Goal: Find specific page/section: Find specific page/section

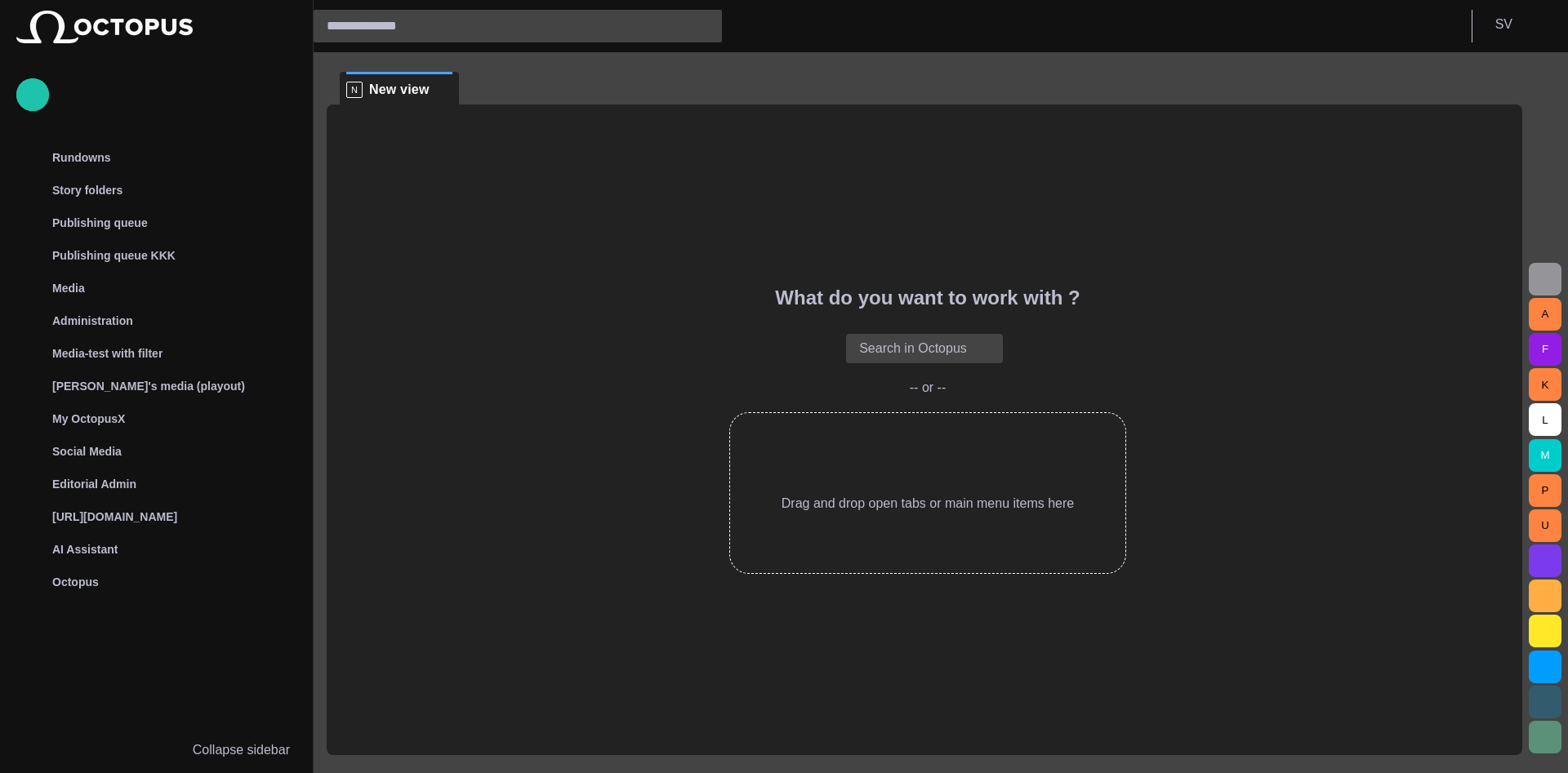
click at [1545, 284] on span "button" at bounding box center [1545, 279] width 19 height 19
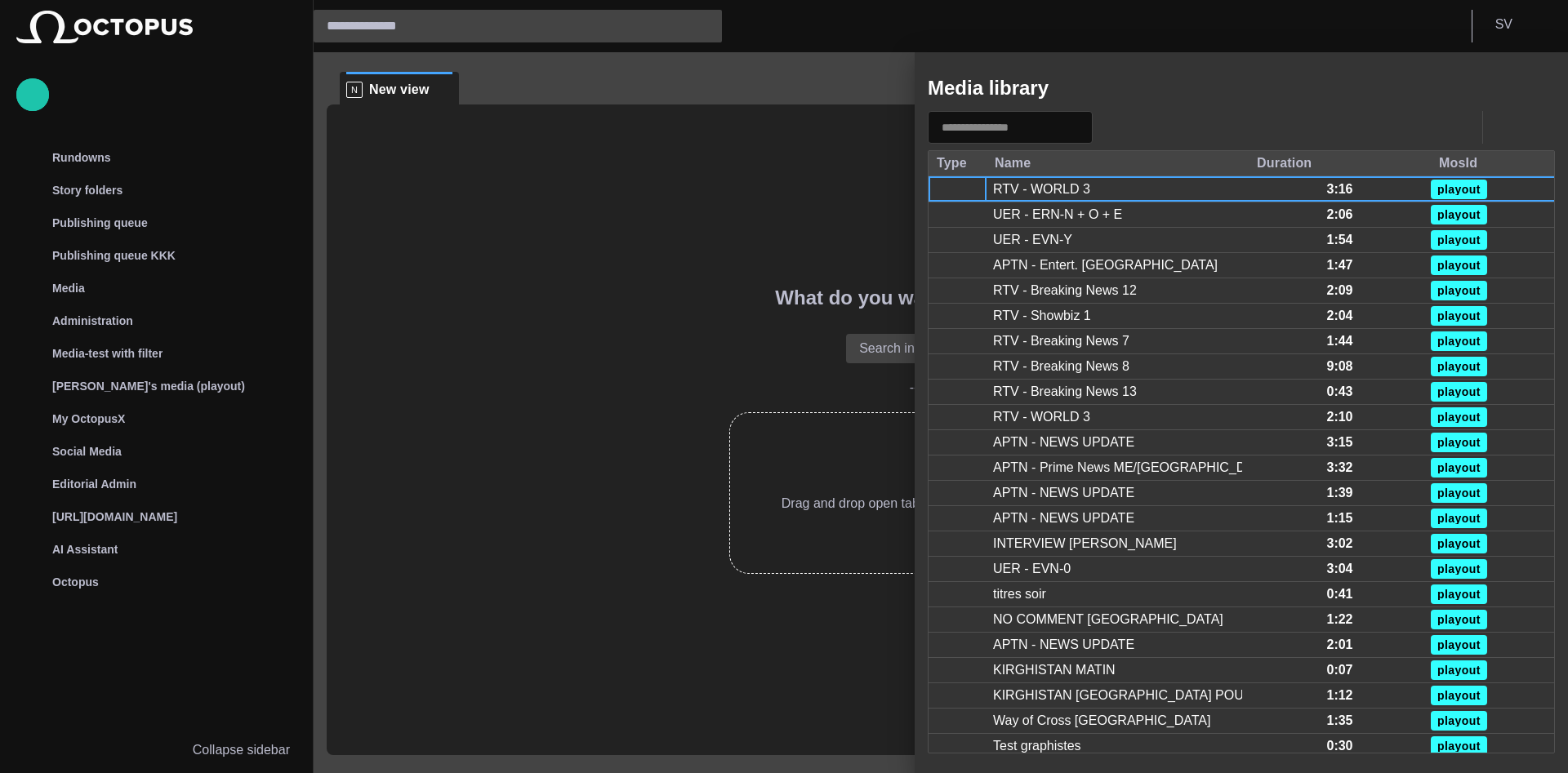
click at [1484, 82] on span "button" at bounding box center [1484, 88] width 19 height 19
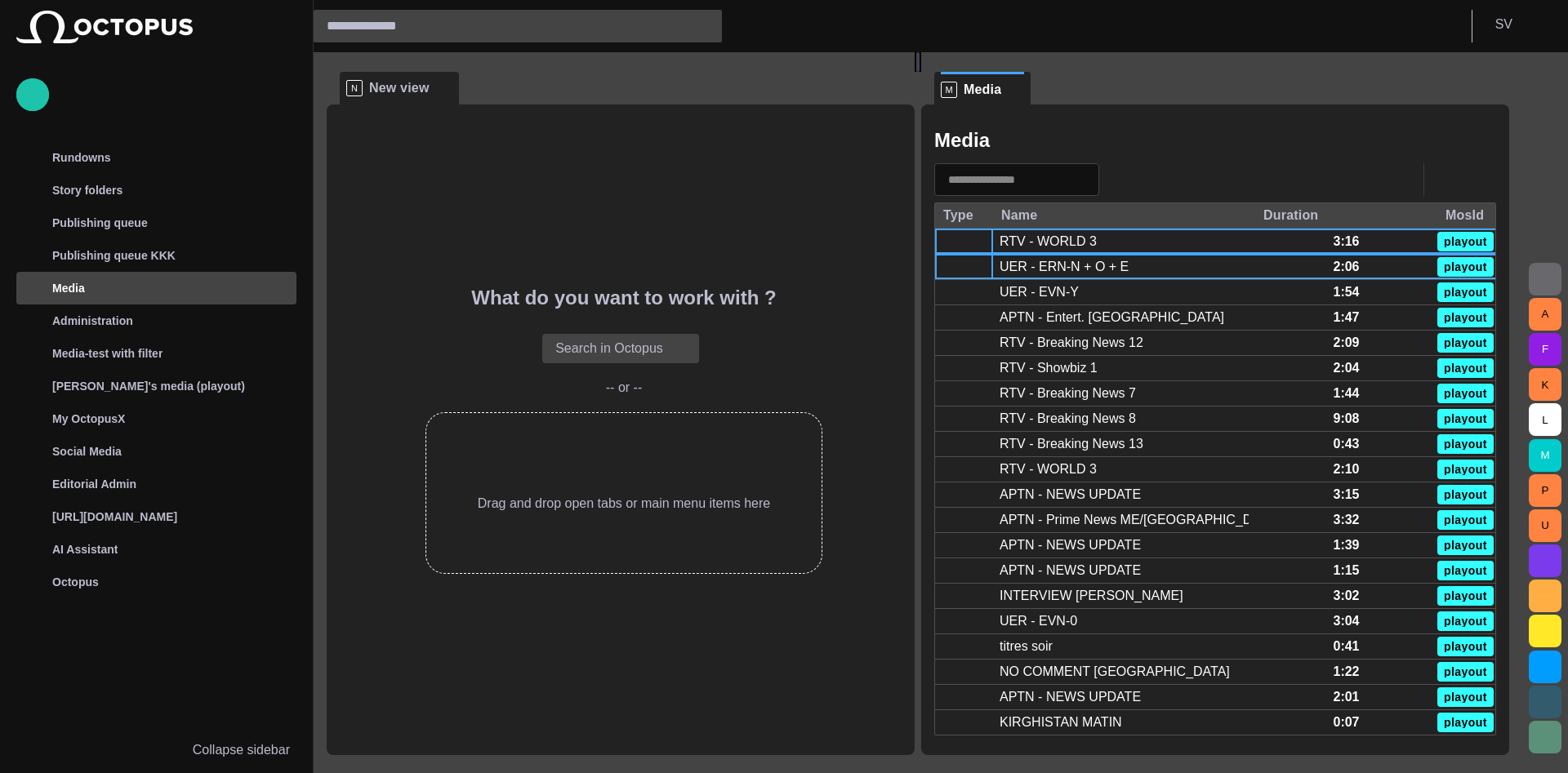
click at [993, 257] on div at bounding box center [964, 268] width 58 height 25
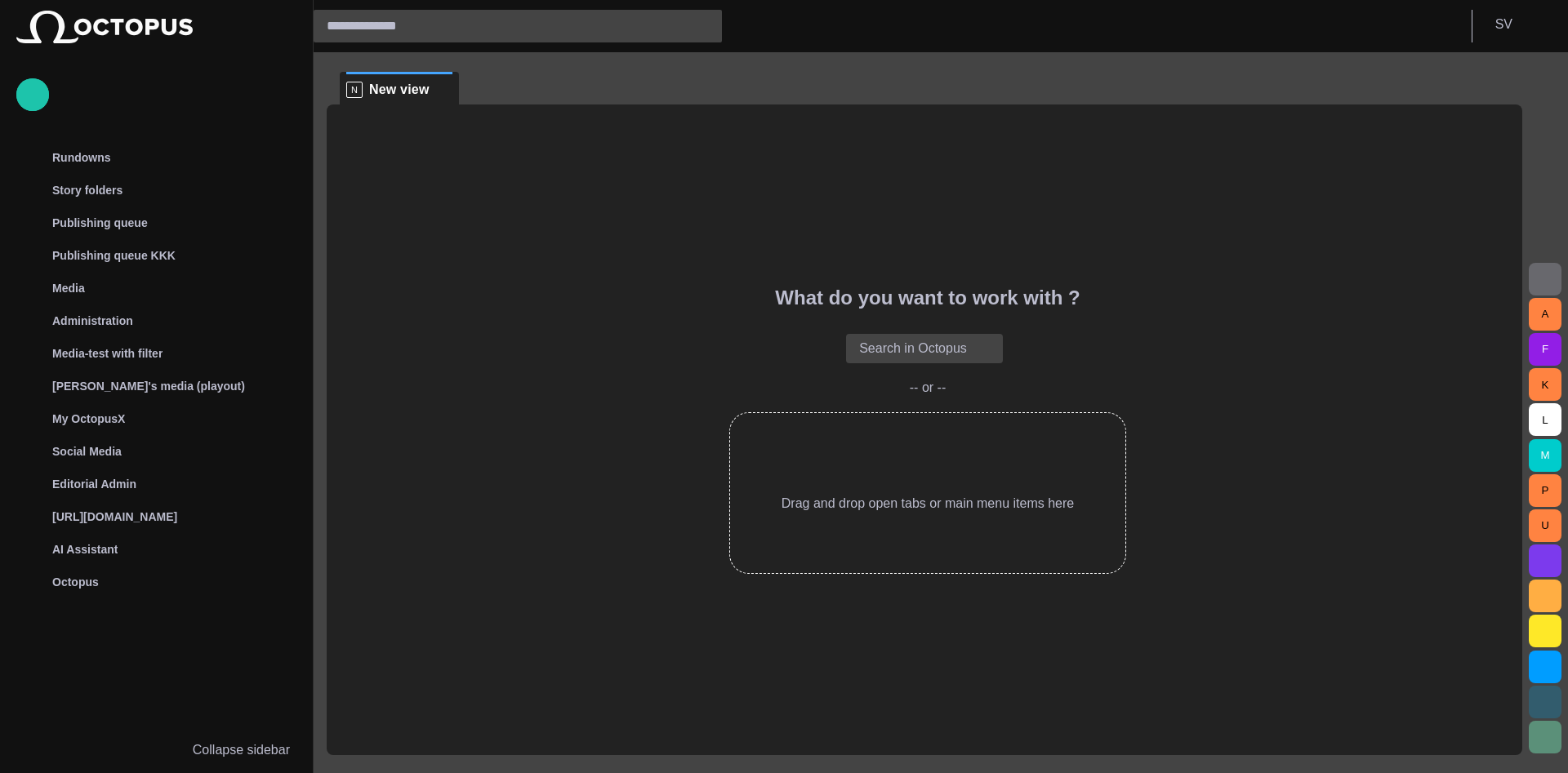
click at [1547, 276] on span "button" at bounding box center [1545, 279] width 19 height 19
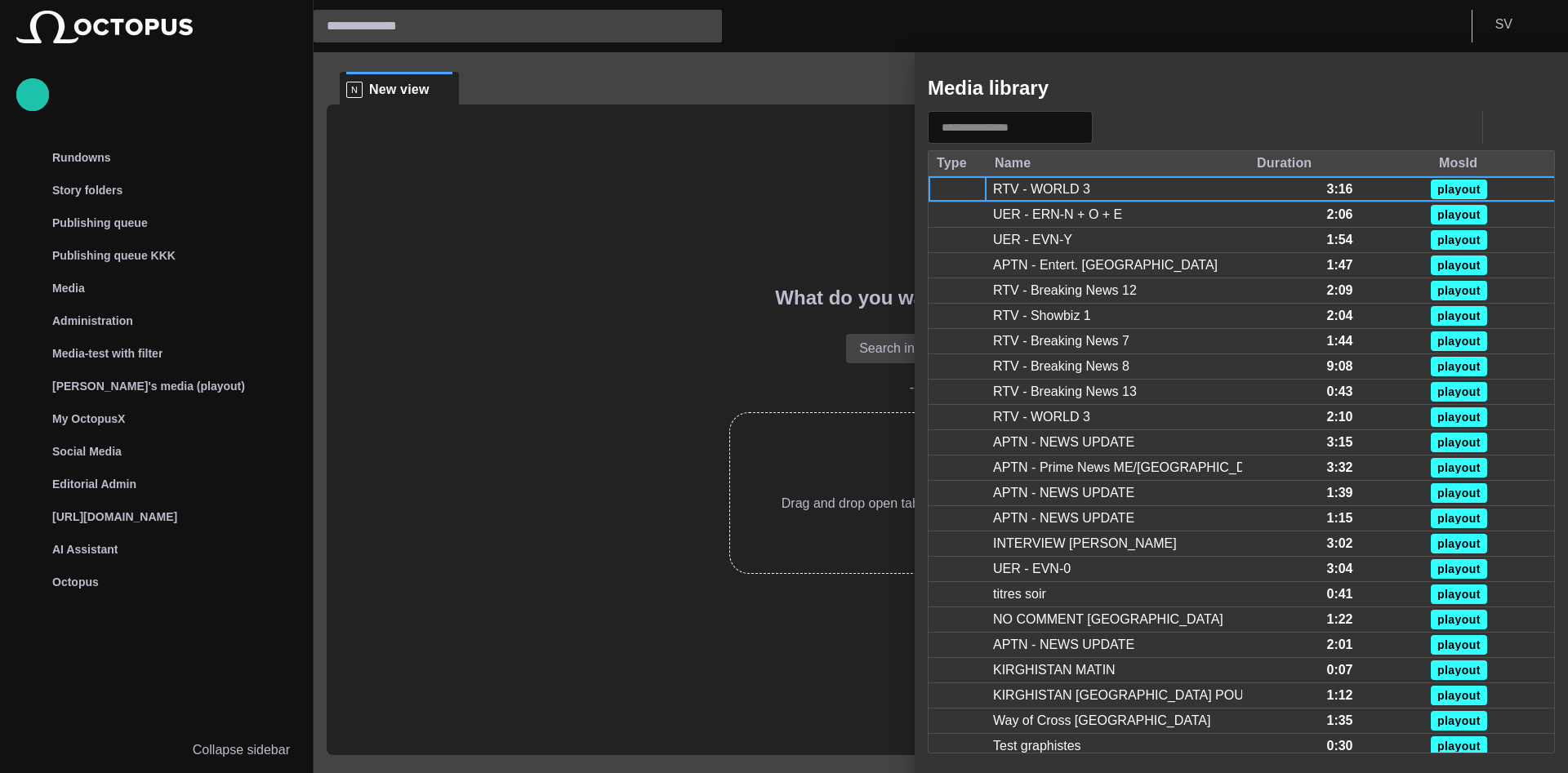
drag, startPoint x: 1481, startPoint y: 89, endPoint x: 1461, endPoint y: 89, distance: 20.0
click at [1481, 88] on span "button" at bounding box center [1484, 88] width 19 height 19
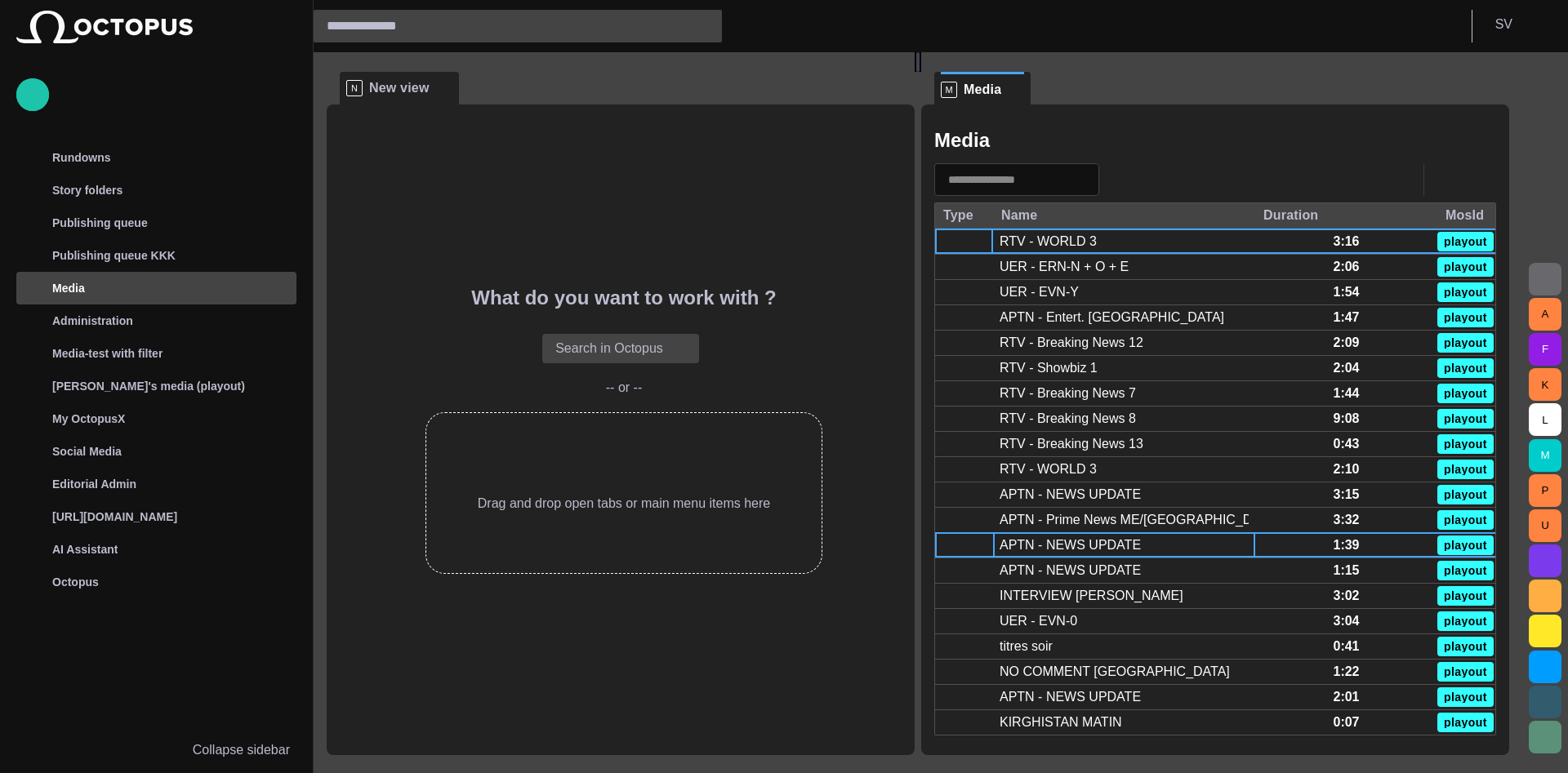
click at [1119, 537] on div "APTN - NEWS UPDATE" at bounding box center [1070, 545] width 141 height 18
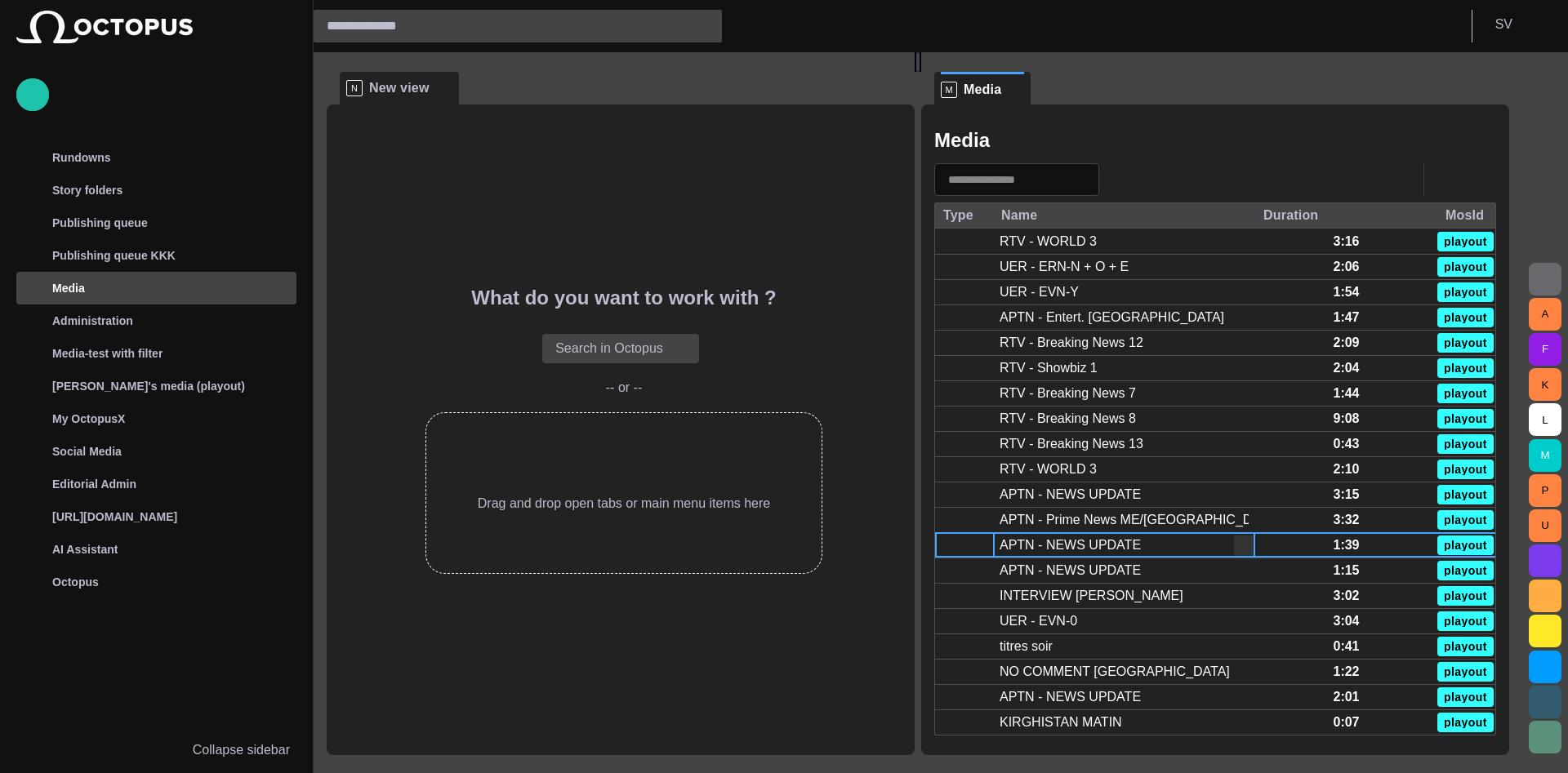
click at [1119, 537] on div "APTN - NEWS UPDATE" at bounding box center [1070, 545] width 141 height 18
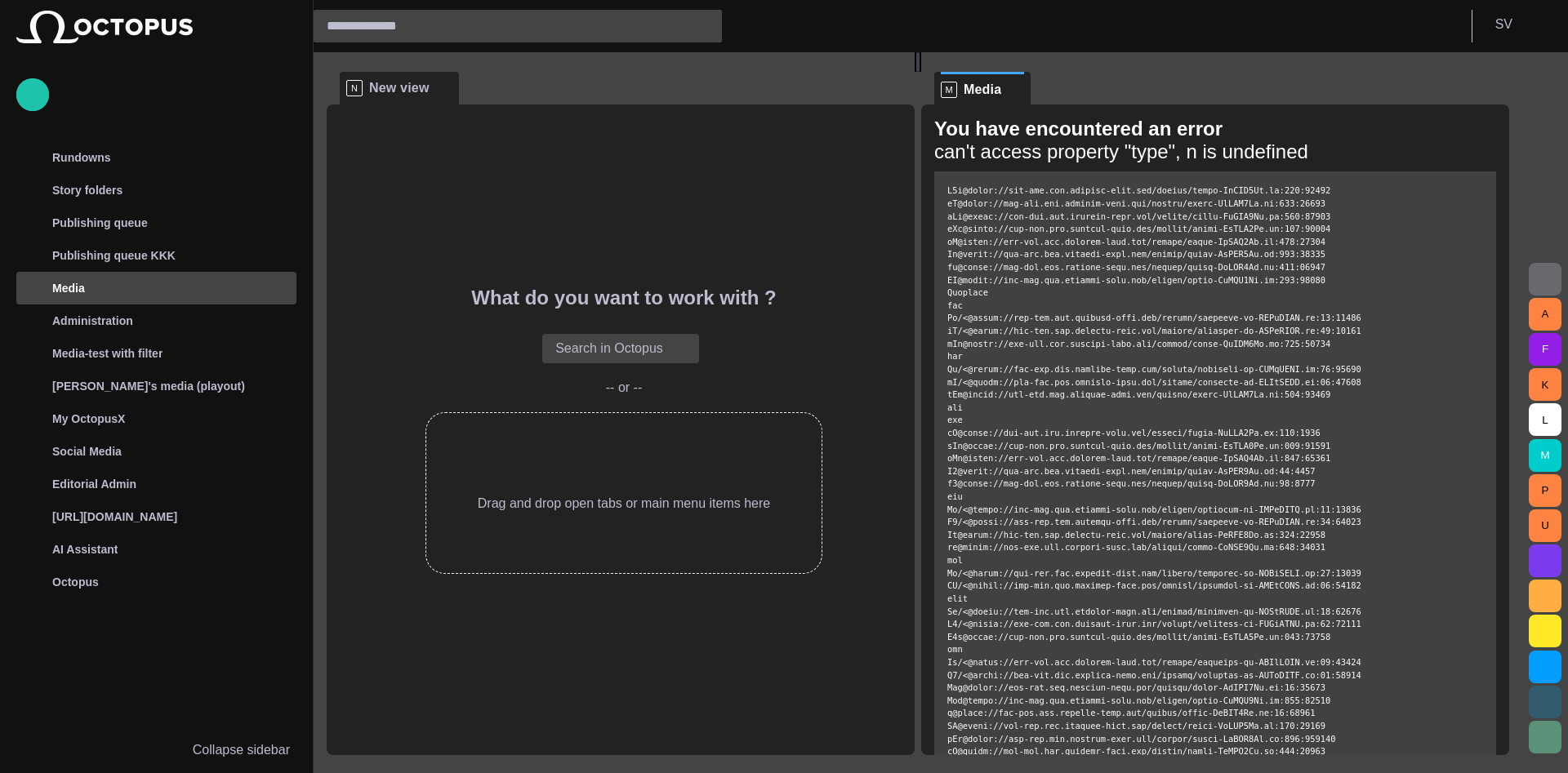
click at [1416, 467] on pre at bounding box center [1216, 624] width 562 height 905
click at [1024, 88] on span at bounding box center [1015, 89] width 16 height 16
